Goal: Task Accomplishment & Management: Manage account settings

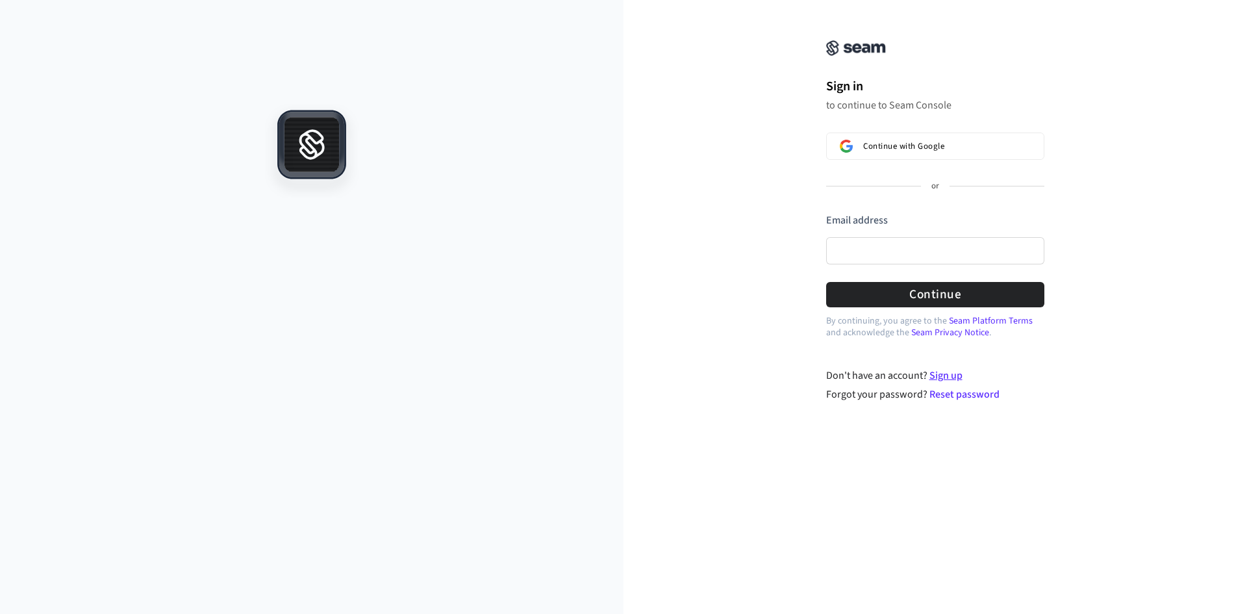
click at [949, 378] on link "Sign up" at bounding box center [945, 375] width 33 height 14
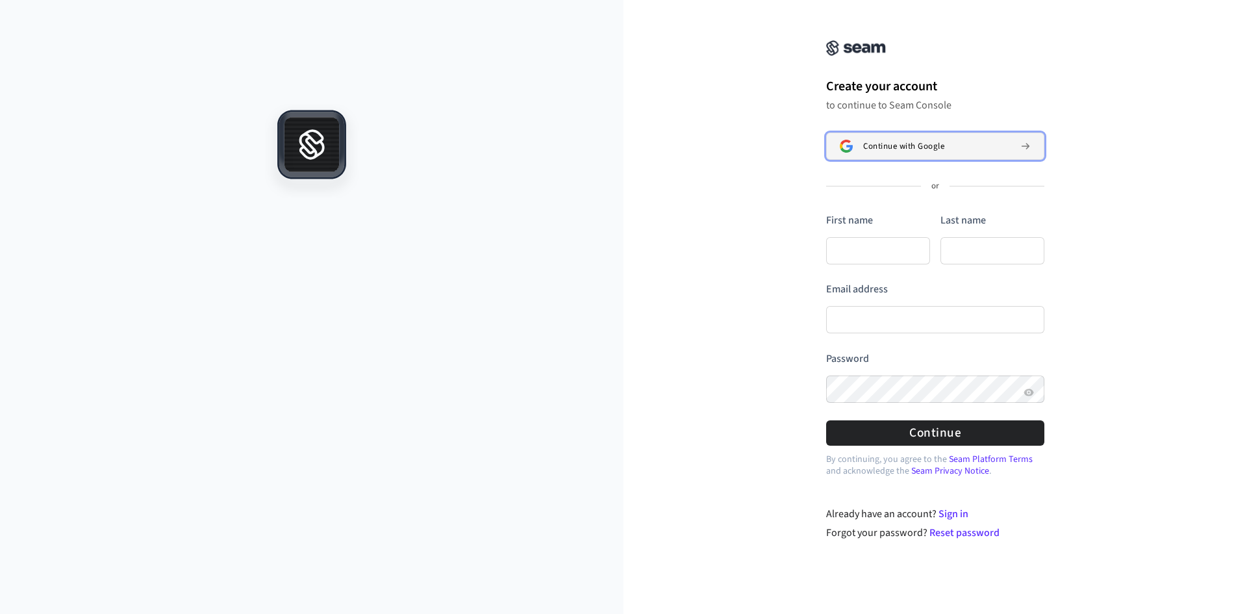
click at [893, 153] on button "Continue with Google" at bounding box center [935, 145] width 218 height 27
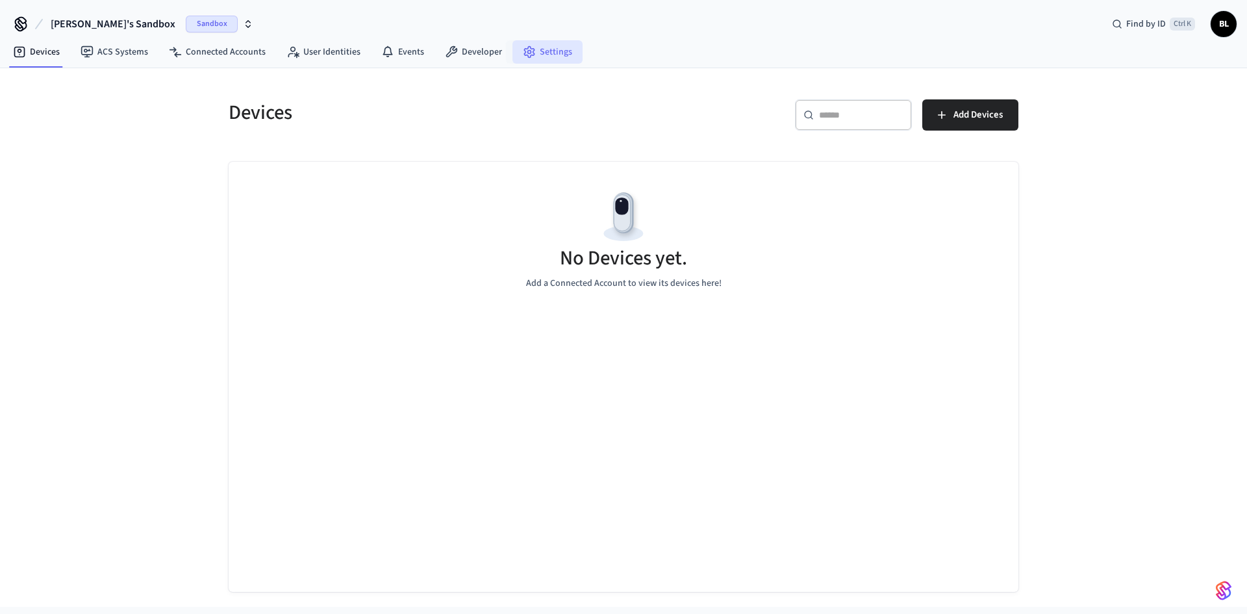
click at [544, 54] on link "Settings" at bounding box center [547, 51] width 70 height 23
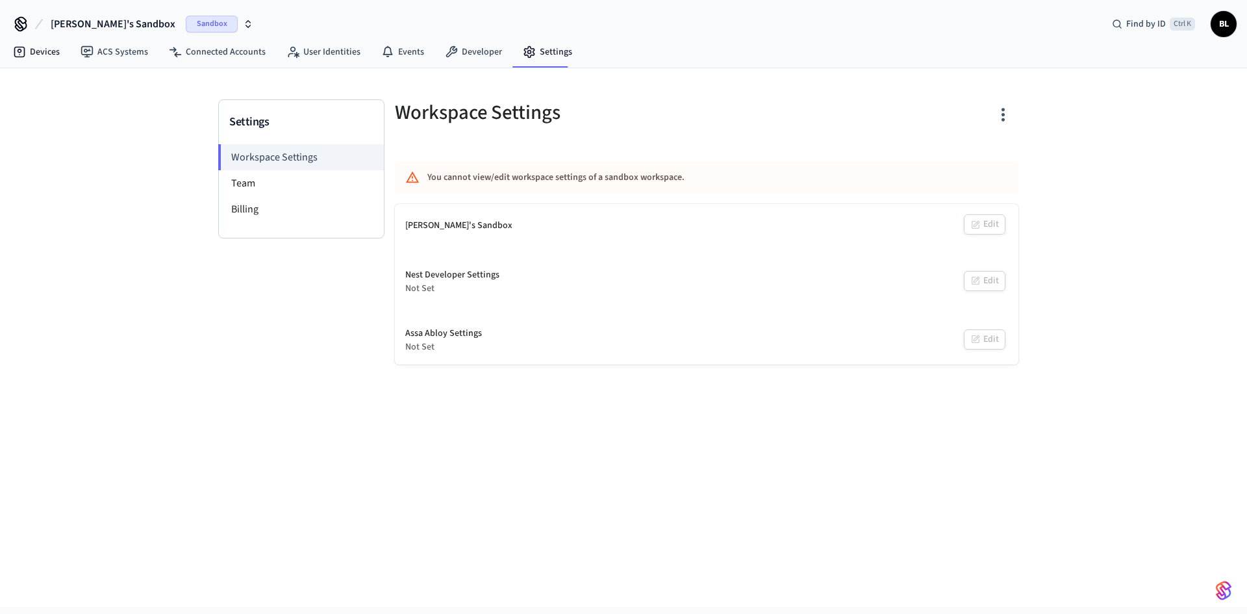
click at [27, 51] on link "Devices" at bounding box center [37, 51] width 68 height 23
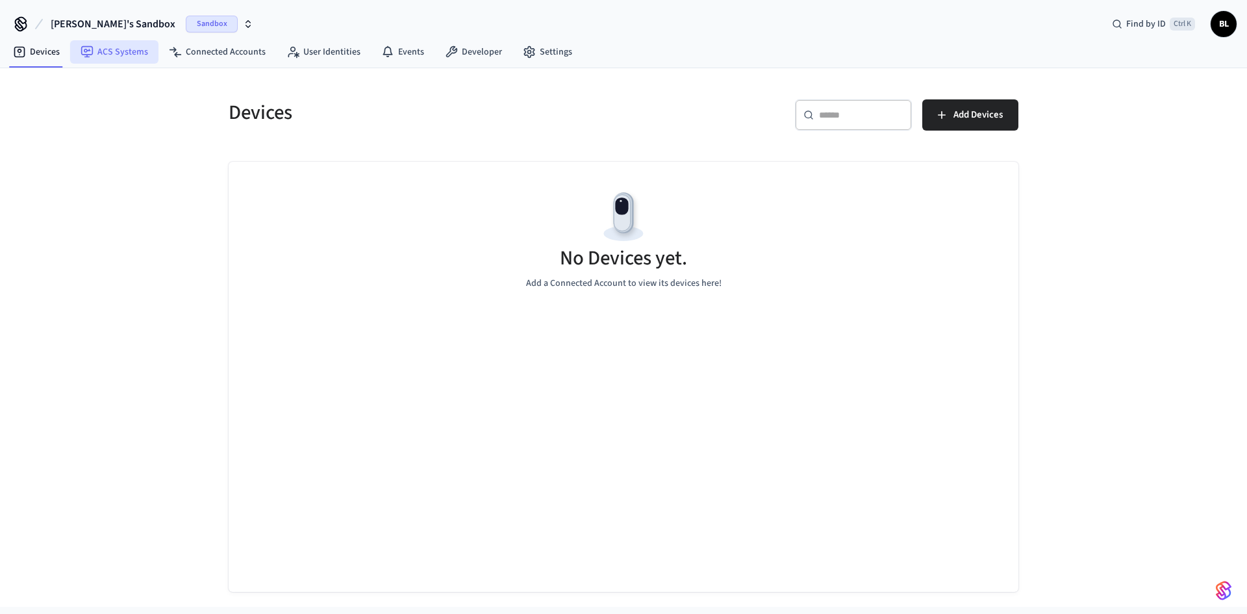
click at [107, 51] on link "ACS Systems" at bounding box center [114, 51] width 88 height 23
click at [34, 50] on link "Devices" at bounding box center [37, 51] width 68 height 23
click at [208, 57] on link "Connected Accounts" at bounding box center [217, 51] width 118 height 23
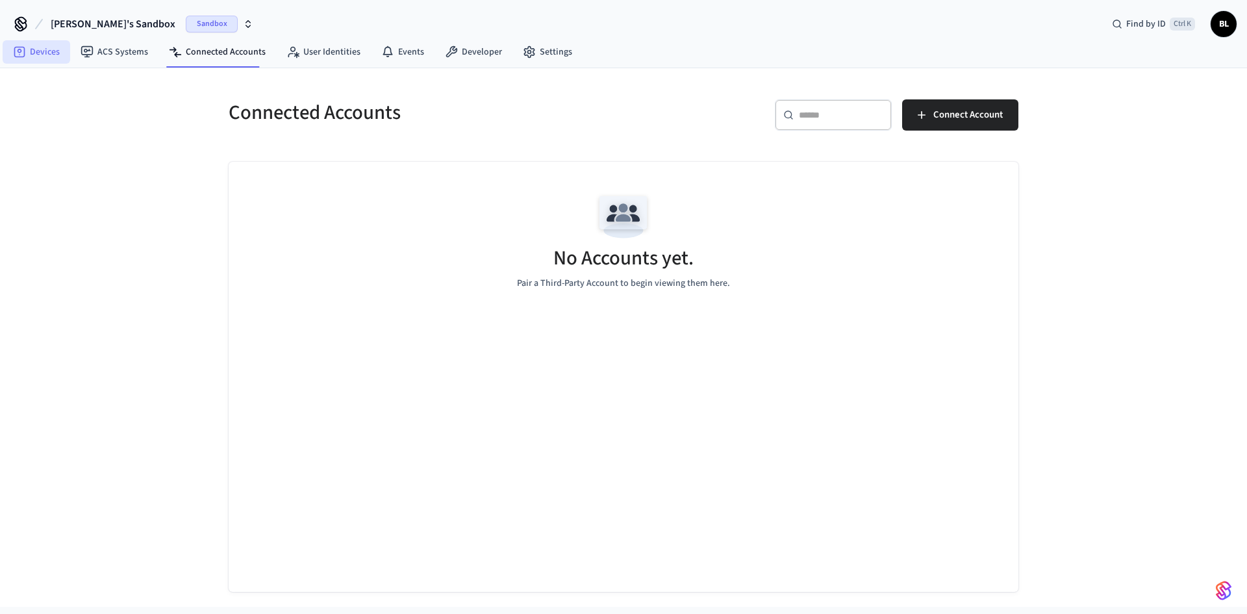
click at [31, 56] on link "Devices" at bounding box center [37, 51] width 68 height 23
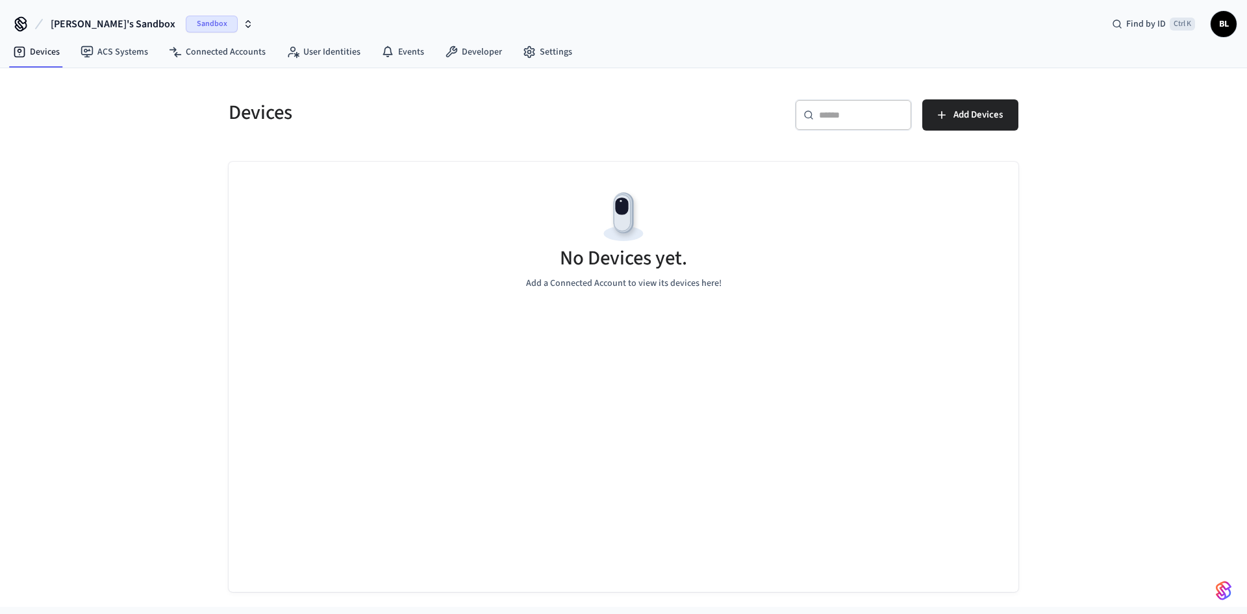
click at [1223, 26] on span "BL" at bounding box center [1223, 23] width 23 height 23
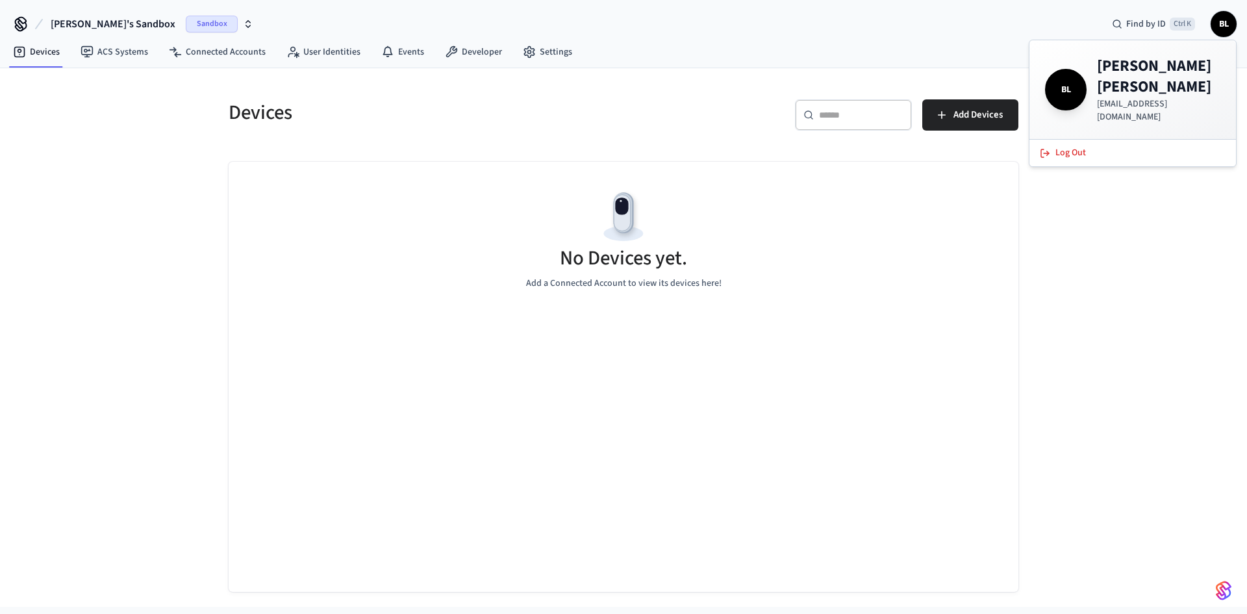
click at [566, 104] on h5 "Devices" at bounding box center [422, 112] width 387 height 27
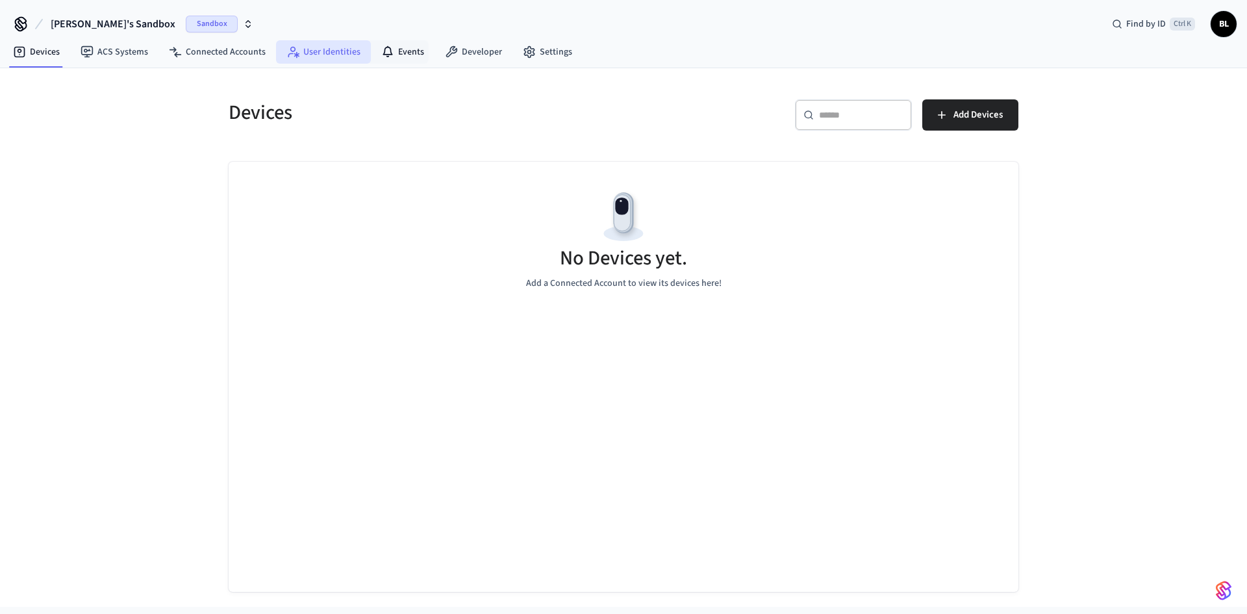
click at [330, 53] on link "User Identities" at bounding box center [323, 51] width 95 height 23
click at [409, 53] on link "Events" at bounding box center [403, 51] width 64 height 23
click at [460, 51] on link "Developer" at bounding box center [474, 51] width 78 height 23
click at [549, 57] on link "Settings" at bounding box center [547, 51] width 70 height 23
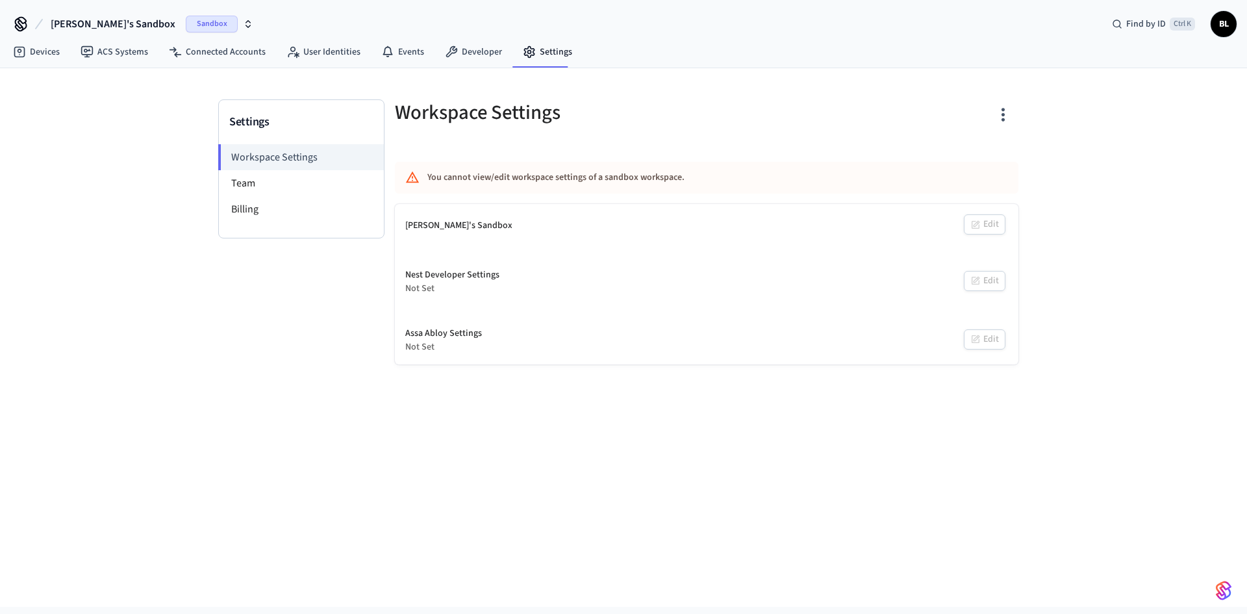
click at [436, 223] on div "[PERSON_NAME]'s Sandbox" at bounding box center [458, 226] width 107 height 14
click at [309, 188] on li "Team" at bounding box center [301, 183] width 165 height 26
click at [246, 22] on icon "button" at bounding box center [248, 22] width 5 height 2
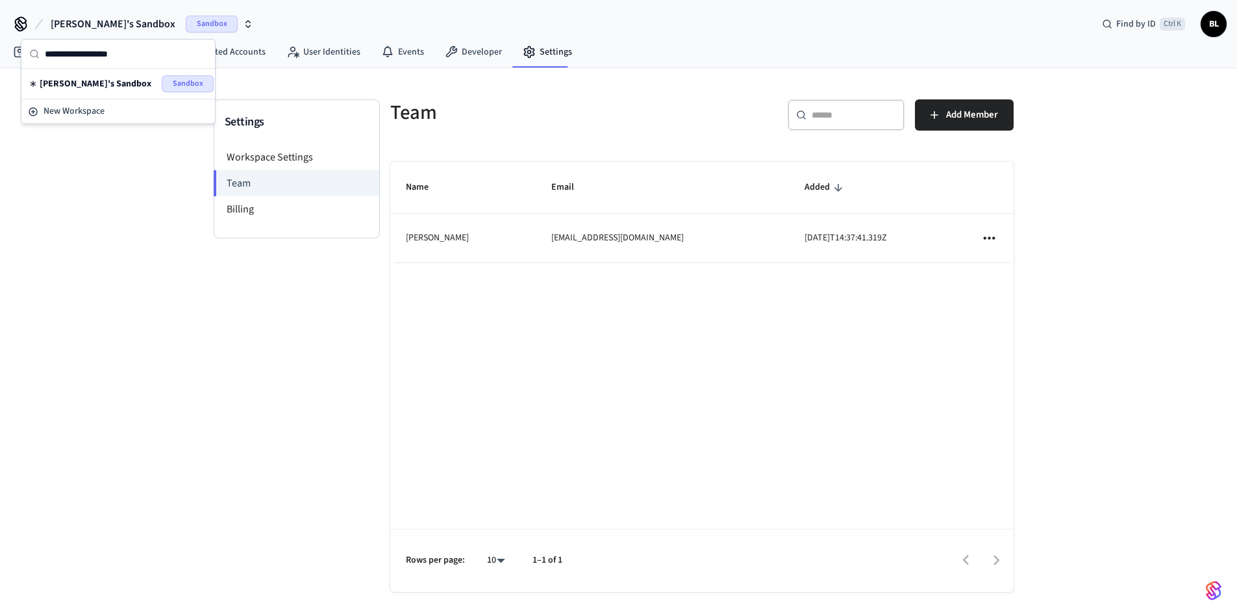
click at [266, 368] on div "Settings Workspace Settings Team Billing" at bounding box center [297, 358] width 166 height 518
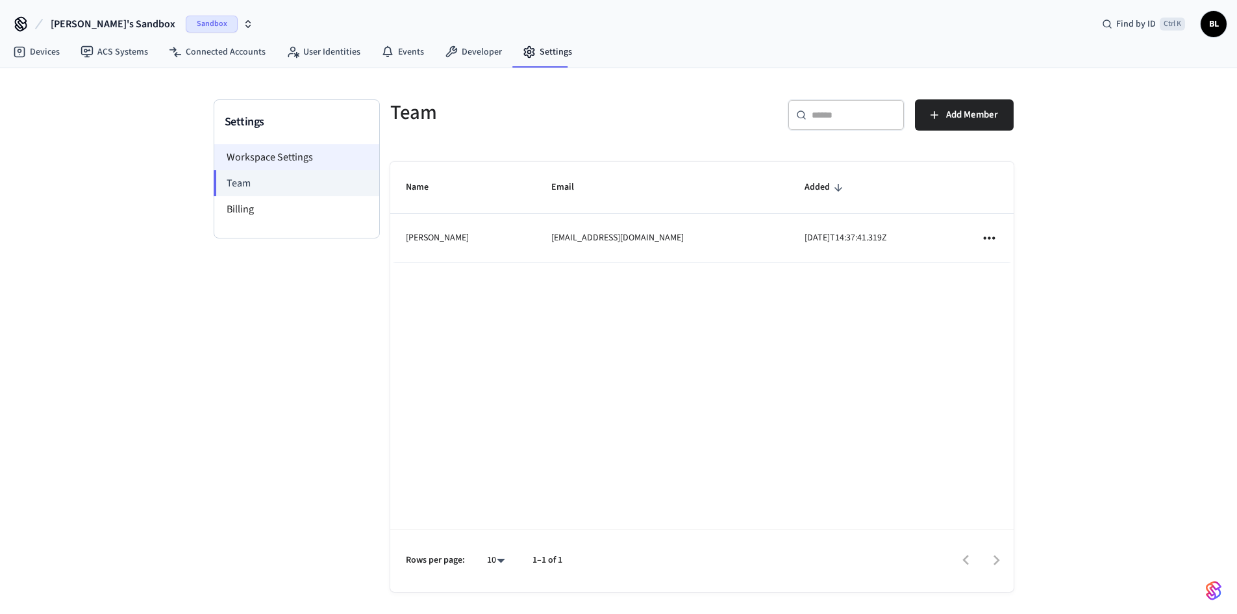
click at [290, 162] on li "Workspace Settings" at bounding box center [296, 157] width 165 height 26
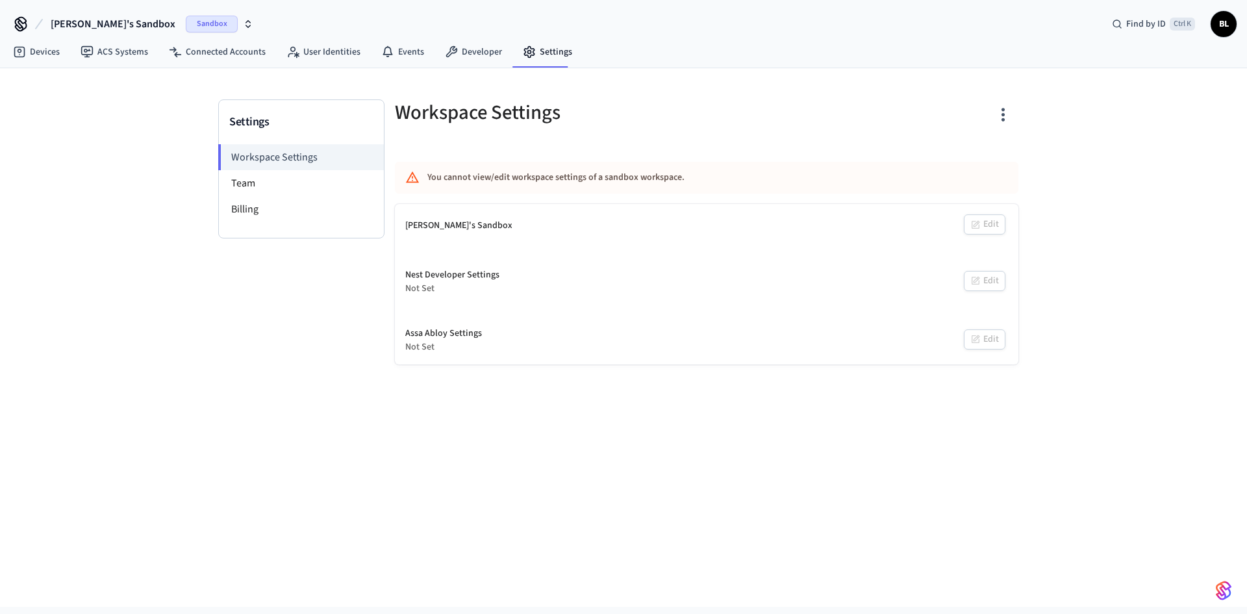
click at [488, 229] on div "[PERSON_NAME]'s Sandbox Edit" at bounding box center [706, 226] width 623 height 44
click at [454, 225] on div "[PERSON_NAME]'s Sandbox" at bounding box center [458, 226] width 107 height 14
click at [175, 57] on icon at bounding box center [175, 51] width 13 height 13
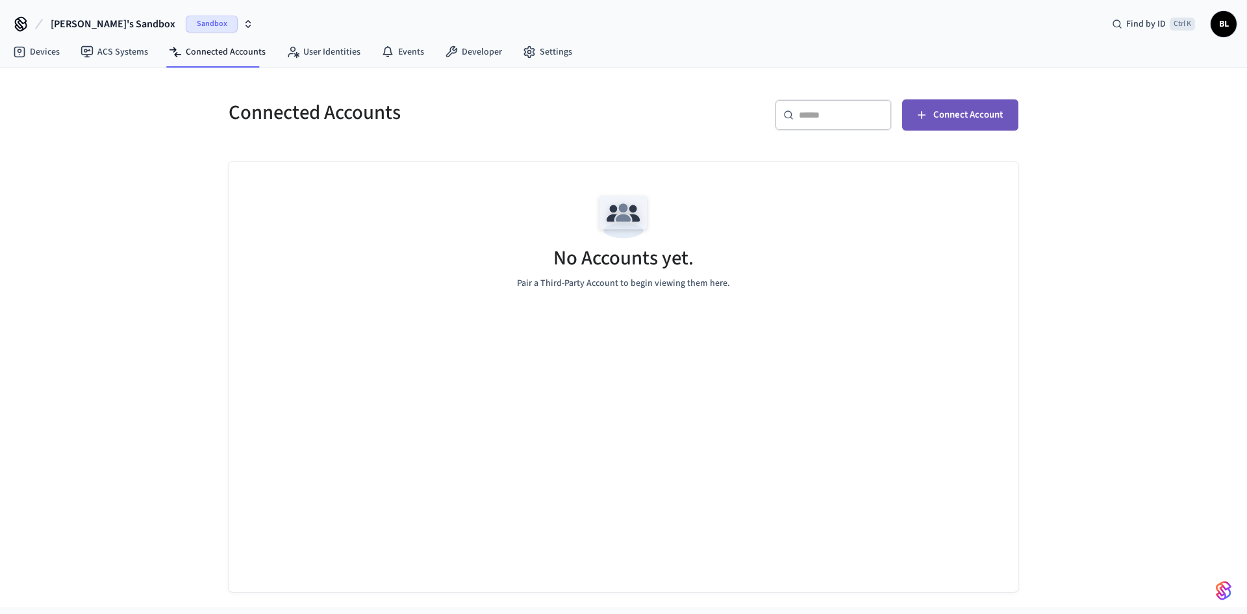
click at [975, 116] on span "Connect Account" at bounding box center [967, 115] width 69 height 17
